Goal: Task Accomplishment & Management: Manage account settings

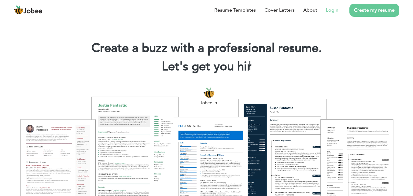
click at [337, 10] on link "Login" at bounding box center [332, 9] width 13 height 7
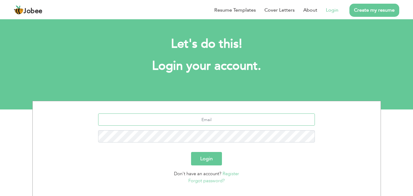
click at [217, 121] on input "text" at bounding box center [206, 120] width 217 height 12
type input "[EMAIL_ADDRESS][DOMAIN_NAME]"
click at [210, 161] on button "Login" at bounding box center [206, 158] width 31 height 13
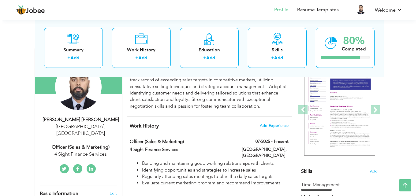
scroll to position [76, 0]
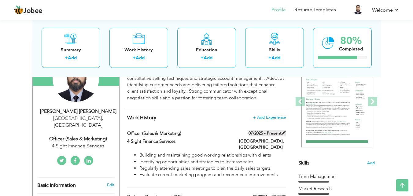
click at [282, 132] on span at bounding box center [284, 133] width 4 height 4
type input "Officer (Sales & Marketing)"
type input "4 Sight Finance Services"
type input "07/2025"
type input "Pakistan"
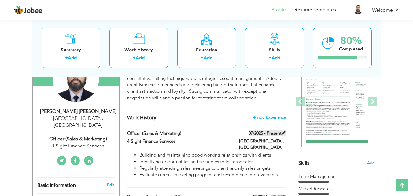
type input "Lahore"
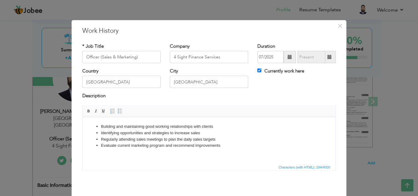
click at [326, 54] on span at bounding box center [330, 57] width 12 height 12
click at [257, 69] on input "Currently work here" at bounding box center [259, 71] width 4 height 4
checkbox input "false"
click at [327, 58] on span at bounding box center [329, 57] width 4 height 4
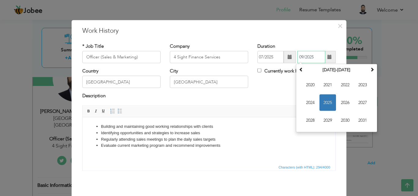
click at [324, 101] on span "2025" at bounding box center [327, 103] width 17 height 17
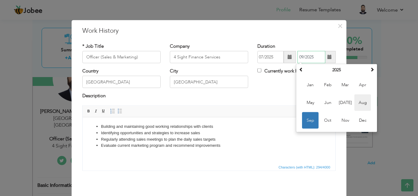
click at [358, 102] on span "Aug" at bounding box center [362, 103] width 17 height 17
type input "08/2025"
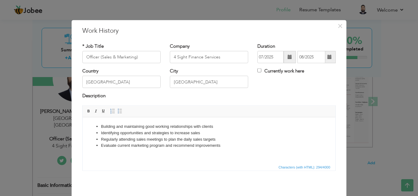
scroll to position [24, 0]
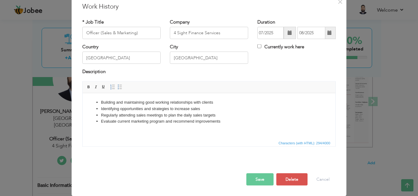
click at [265, 178] on button "Save" at bounding box center [259, 179] width 27 height 12
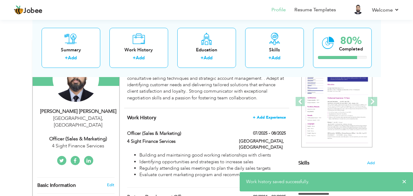
click at [270, 116] on span "+ Add Experience" at bounding box center [269, 117] width 33 height 4
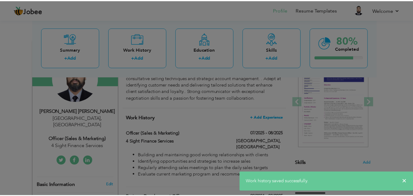
scroll to position [0, 0]
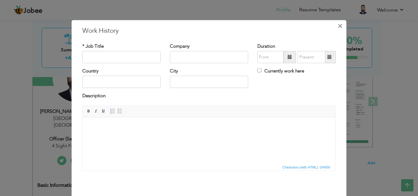
click at [337, 24] on span "×" at bounding box center [339, 25] width 5 height 11
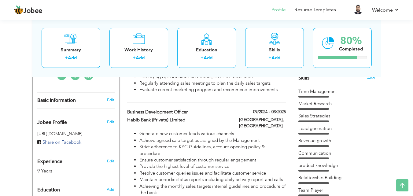
scroll to position [159, 0]
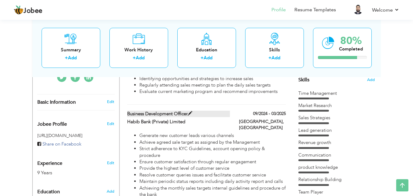
click at [177, 111] on label "Business Development Officer" at bounding box center [178, 114] width 103 height 6
type input "Business Development Officer"
type input "Habib Bank (Private) Limited"
type input "09/2024"
type input "03/2025"
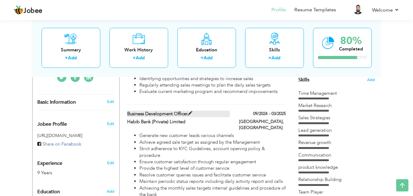
type input "Pakistan"
type input "Lahore"
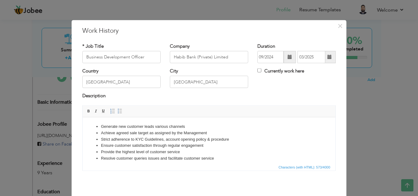
click at [144, 50] on div "* Job Title Business Development Officer" at bounding box center [121, 53] width 78 height 20
click at [145, 55] on input "Business Development Officer" at bounding box center [121, 57] width 78 height 12
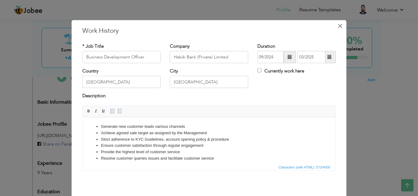
click at [337, 29] on span "×" at bounding box center [339, 25] width 5 height 11
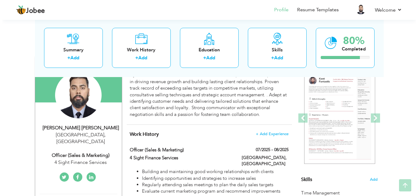
scroll to position [60, 0]
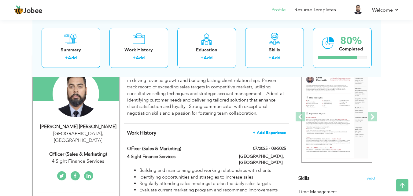
click at [277, 132] on span "+ Add Experience" at bounding box center [269, 133] width 33 height 4
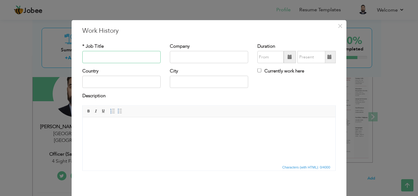
paste input "Business Development Officer"
type input "Business Development Officer"
click at [179, 57] on input "text" at bounding box center [209, 57] width 78 height 12
click at [202, 58] on input "text" at bounding box center [209, 57] width 78 height 12
paste input "Telenor Microfinance Bank Limited"
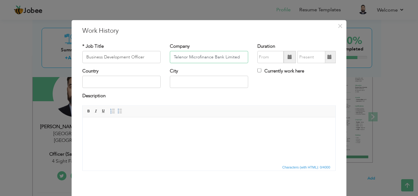
type input "Telenor Microfinance Bank Limited"
click at [285, 58] on span at bounding box center [290, 57] width 12 height 12
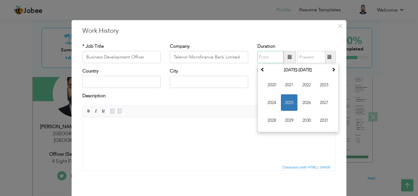
type input "09/2025"
click at [285, 100] on span "2025" at bounding box center [289, 103] width 17 height 17
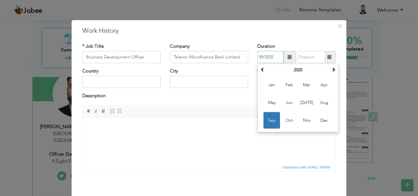
click at [273, 121] on span "Sep" at bounding box center [271, 120] width 17 height 17
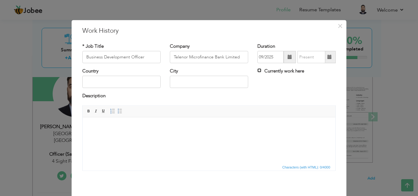
click at [257, 70] on input "Currently work here" at bounding box center [259, 71] width 4 height 4
checkbox input "true"
click at [131, 84] on input "text" at bounding box center [121, 82] width 78 height 12
type input "p"
type input "Pakistan"
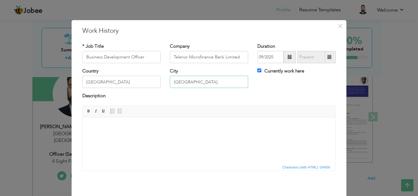
type input "Lahore"
click at [132, 133] on html at bounding box center [209, 126] width 253 height 19
click at [180, 136] on html at bounding box center [209, 126] width 253 height 19
click at [158, 128] on body at bounding box center [209, 126] width 240 height 6
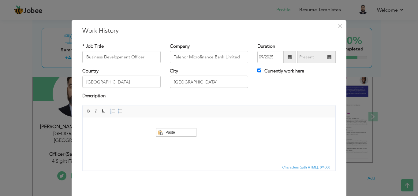
scroll to position [0, 0]
click at [170, 131] on span "Paste" at bounding box center [180, 132] width 32 height 7
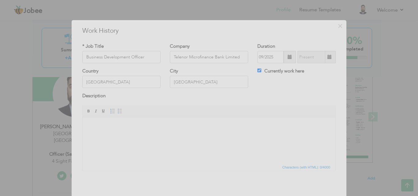
click at [213, 124] on div at bounding box center [209, 98] width 418 height 196
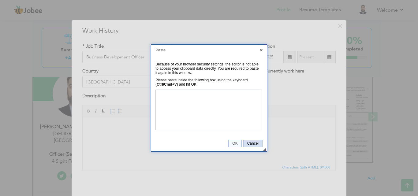
click at [251, 143] on span "Cancel" at bounding box center [253, 143] width 19 height 4
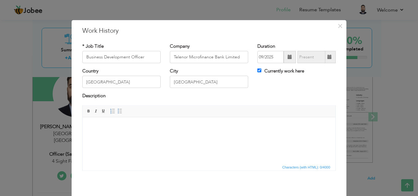
click at [147, 128] on body at bounding box center [209, 126] width 240 height 6
click at [155, 131] on span "Paste" at bounding box center [168, 131] width 32 height 7
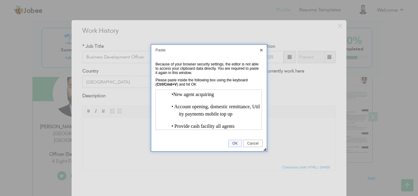
scroll to position [11, 0]
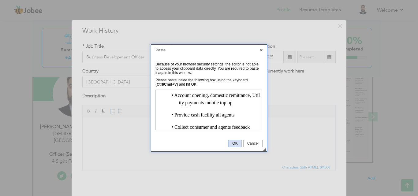
click at [237, 143] on span "OK" at bounding box center [235, 143] width 13 height 4
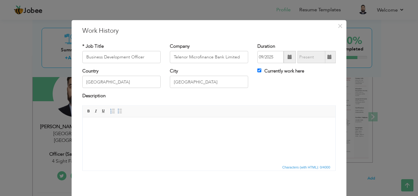
scroll to position [0, 0]
click at [151, 128] on body at bounding box center [209, 126] width 240 height 6
click at [155, 130] on span "Context Menu Options" at bounding box center [152, 132] width 7 height 7
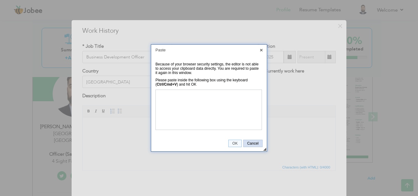
click at [257, 144] on span "Cancel" at bounding box center [253, 143] width 19 height 4
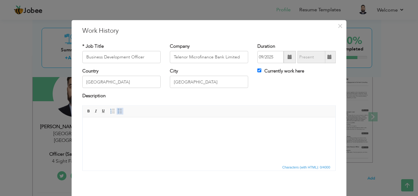
click at [118, 113] on span at bounding box center [119, 111] width 5 height 5
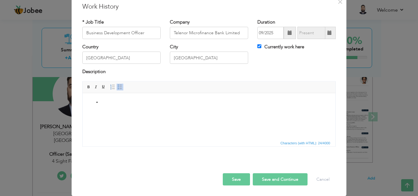
click at [132, 112] on html at bounding box center [209, 102] width 253 height 19
click at [322, 178] on button "Cancel" at bounding box center [322, 179] width 25 height 12
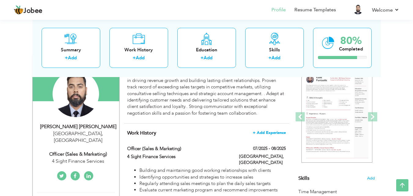
click at [264, 132] on span "+ Add Experience" at bounding box center [269, 133] width 33 height 4
checkbox input "false"
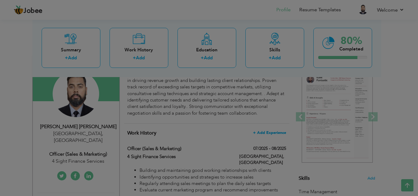
scroll to position [0, 0]
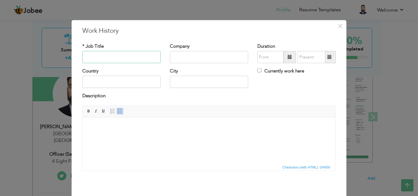
paste input "Business Development Officer"
type input "Business Development Officer"
click at [229, 59] on input "text" at bounding box center [209, 57] width 78 height 12
paste input "Telenor Microfinance Bank Limited L"
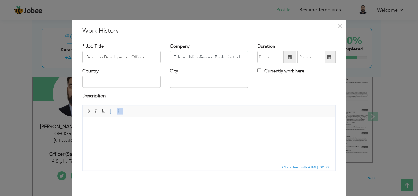
type input "Telenor Microfinance Bank Limited"
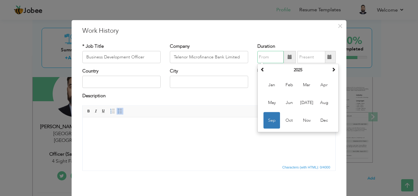
click at [270, 121] on span "Sep" at bounding box center [271, 120] width 17 height 17
type input "09/2025"
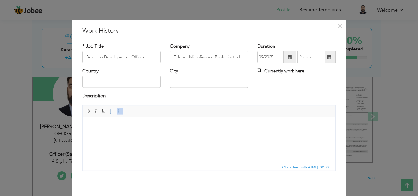
click at [257, 70] on input "Currently work here" at bounding box center [259, 71] width 4 height 4
checkbox input "true"
click at [139, 135] on html at bounding box center [209, 126] width 253 height 19
click at [178, 127] on body at bounding box center [209, 126] width 240 height 6
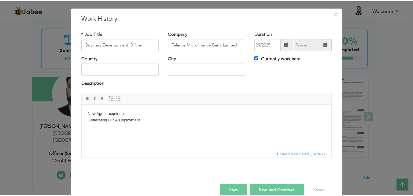
scroll to position [24, 0]
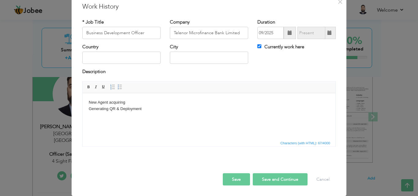
click at [240, 176] on button "Save" at bounding box center [236, 179] width 27 height 12
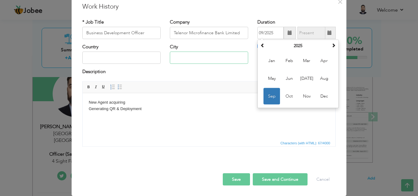
click at [236, 64] on input "text" at bounding box center [209, 58] width 78 height 12
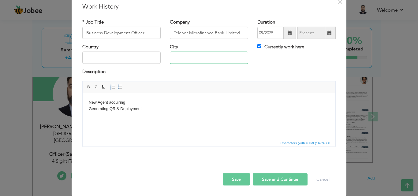
click at [195, 58] on input "text" at bounding box center [209, 58] width 78 height 12
type input "Lahore"
click at [132, 60] on input "text" at bounding box center [121, 58] width 78 height 12
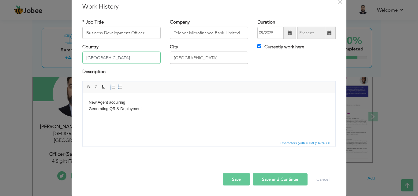
type input "Pakistan"
click at [232, 181] on button "Save" at bounding box center [236, 179] width 27 height 12
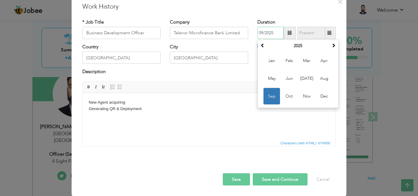
click at [271, 99] on span "Sep" at bounding box center [271, 96] width 17 height 17
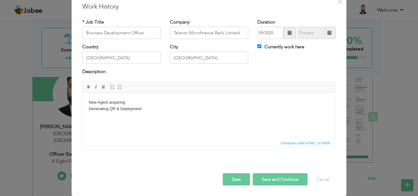
click at [237, 179] on button "Save" at bounding box center [236, 179] width 27 height 12
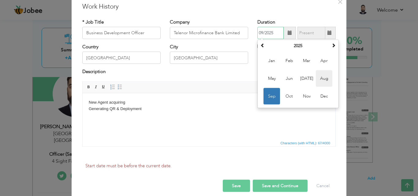
click at [318, 81] on span "Aug" at bounding box center [324, 78] width 17 height 17
type input "08/2025"
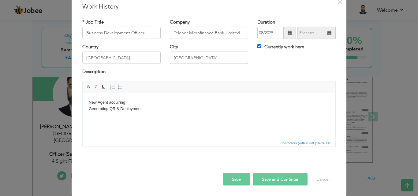
click at [229, 177] on button "Save" at bounding box center [236, 179] width 27 height 12
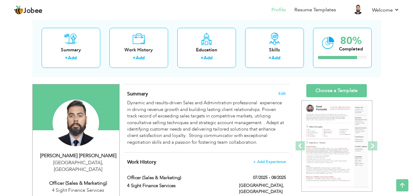
scroll to position [0, 0]
